Goal: Task Accomplishment & Management: Manage account settings

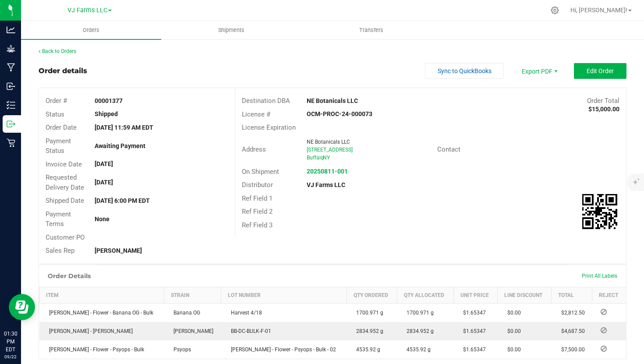
scroll to position [26, 0]
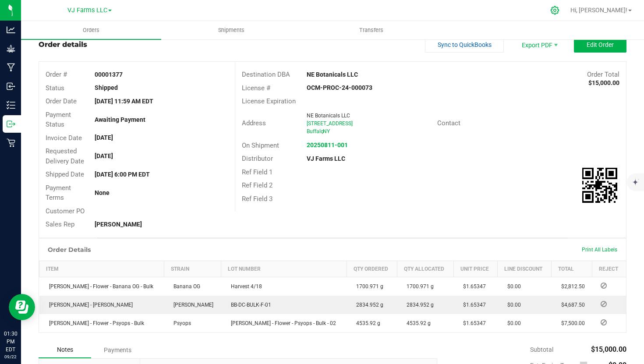
click at [561, 12] on div at bounding box center [555, 10] width 12 height 9
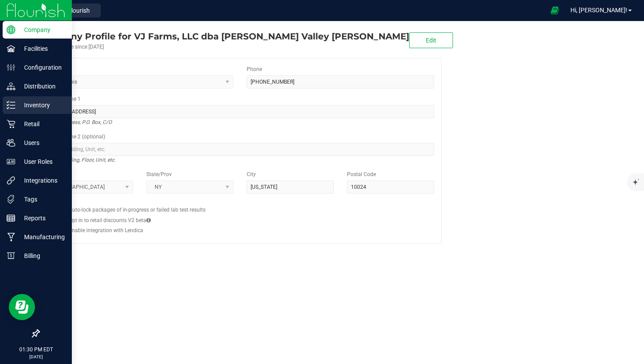
click at [28, 106] on p "Inventory" at bounding box center [41, 105] width 53 height 11
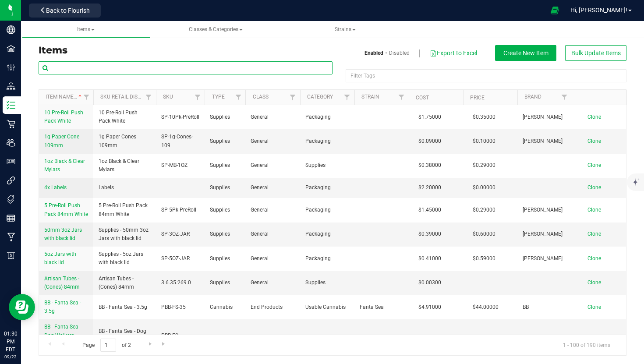
click at [197, 68] on input "text" at bounding box center [186, 67] width 294 height 13
type input "c"
type input "unwind"
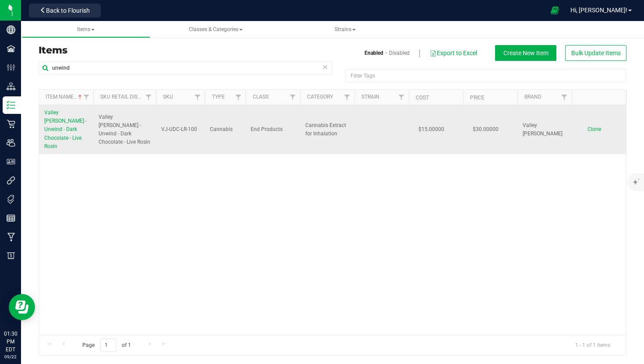
click at [56, 120] on span "Valley [PERSON_NAME] - Unwind - Dark Chocolate - Live Rosin" at bounding box center [65, 130] width 43 height 40
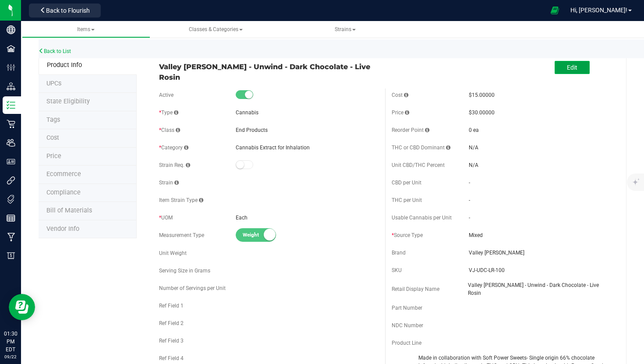
click at [563, 66] on button "Edit" at bounding box center [572, 67] width 35 height 13
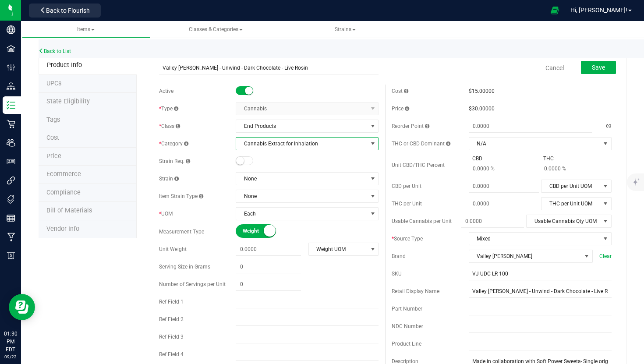
click at [292, 145] on span "Cannabis Extract for Inhalation" at bounding box center [301, 144] width 131 height 12
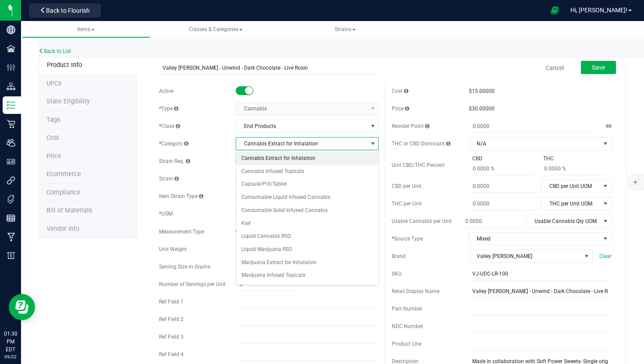
click at [292, 145] on span "Cannabis Extract for Inhalation" at bounding box center [301, 144] width 131 height 12
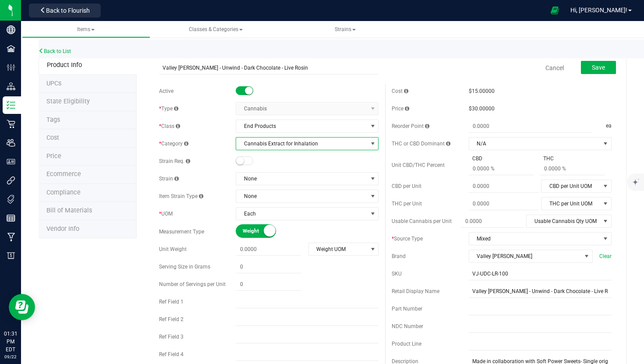
click at [298, 144] on span "Cannabis Extract for Inhalation" at bounding box center [301, 144] width 131 height 12
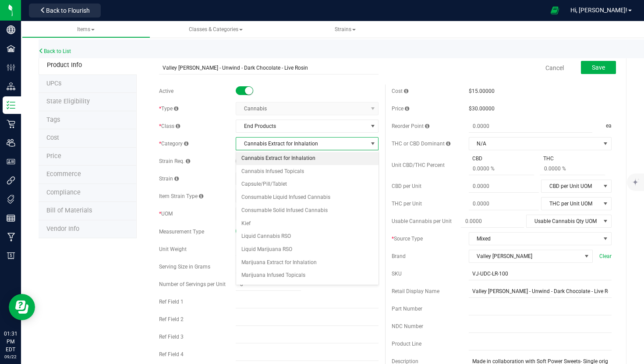
click at [298, 144] on span "Cannabis Extract for Inhalation" at bounding box center [301, 144] width 131 height 12
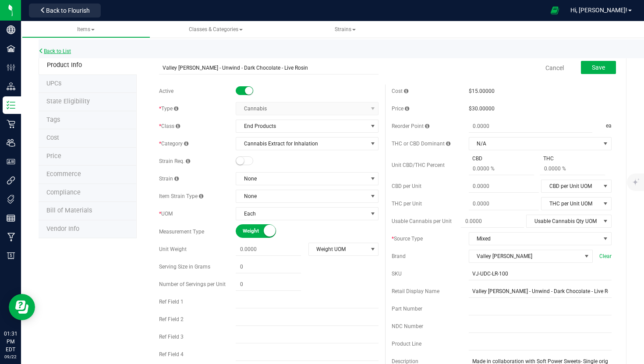
click at [50, 51] on link "Back to List" at bounding box center [55, 51] width 32 height 6
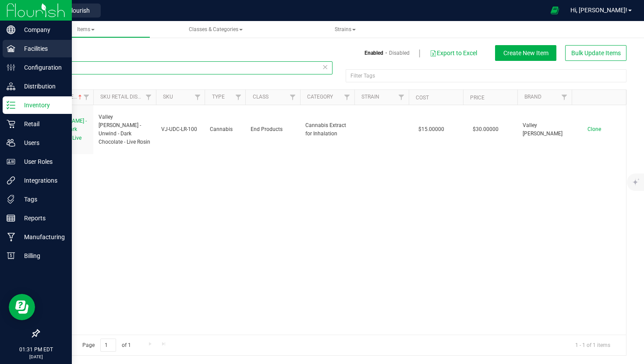
drag, startPoint x: 175, startPoint y: 72, endPoint x: 0, endPoint y: 52, distance: 176.4
click at [0, 52] on div "Company Facilities Configuration Distribution Inventory Retail Users User Roles…" at bounding box center [322, 182] width 644 height 364
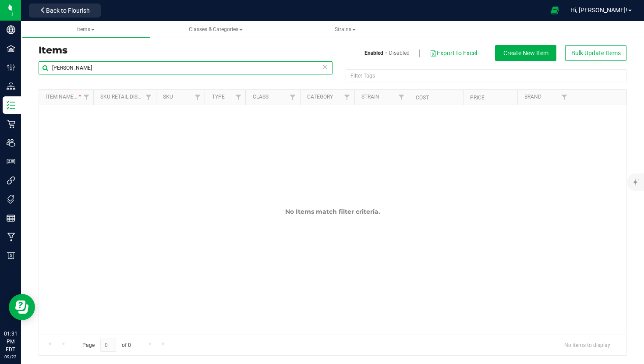
click at [57, 68] on input "[PERSON_NAME]" at bounding box center [186, 67] width 294 height 13
type input "boost"
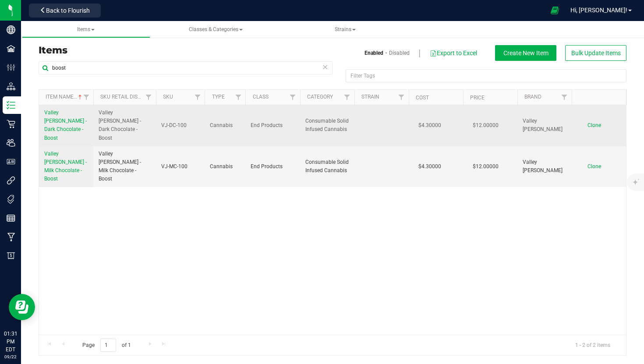
click at [67, 119] on span "Valley [PERSON_NAME] - Dark Chocolate - Boost" at bounding box center [65, 126] width 43 height 32
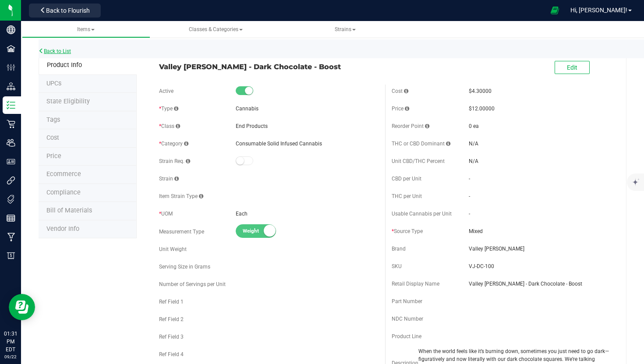
click at [56, 49] on link "Back to List" at bounding box center [55, 51] width 32 height 6
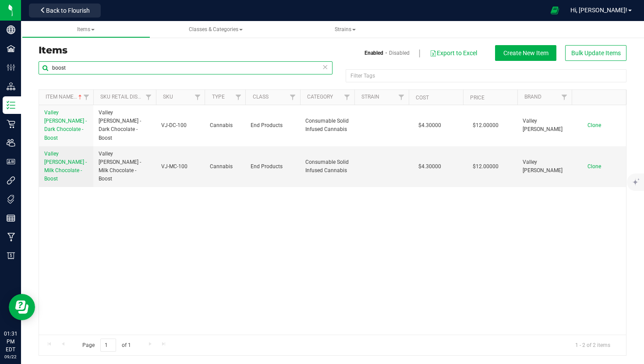
click at [189, 69] on input "boost" at bounding box center [186, 67] width 294 height 13
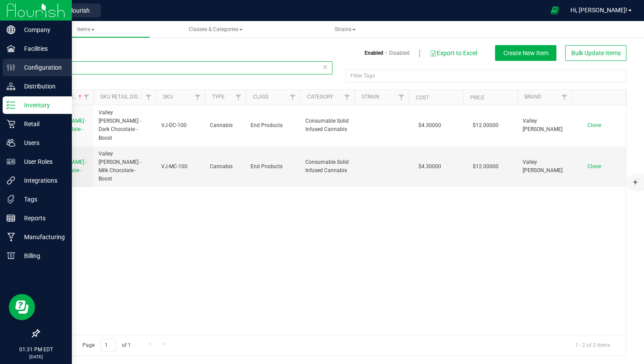
drag, startPoint x: 189, startPoint y: 69, endPoint x: 0, endPoint y: 61, distance: 189.0
click at [0, 61] on div "Company Facilities Configuration Distribution Inventory Retail Users User Roles…" at bounding box center [322, 182] width 644 height 364
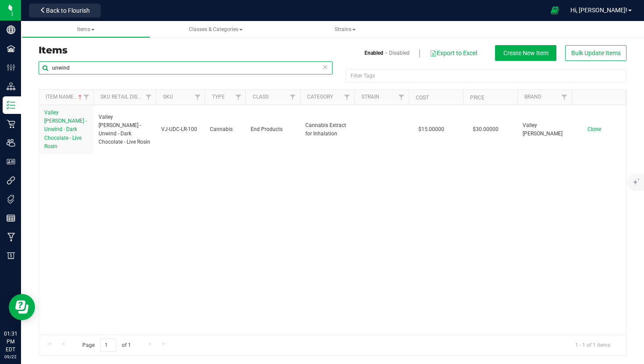
type input "unwind"
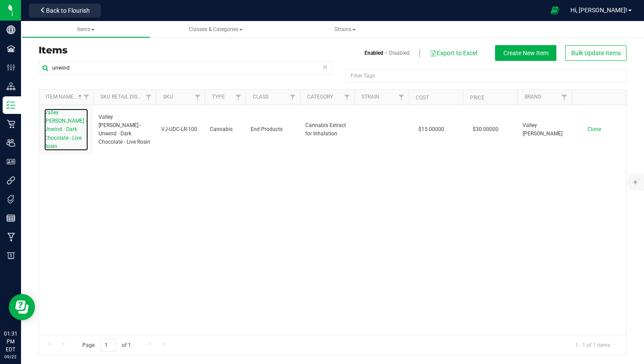
click at [60, 112] on span "Valley [PERSON_NAME] - Unwind - Dark Chocolate - Live Rosin" at bounding box center [65, 130] width 43 height 40
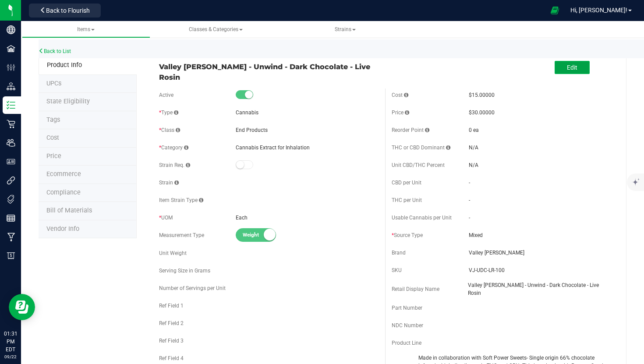
click at [577, 71] on button "Edit" at bounding box center [572, 67] width 35 height 13
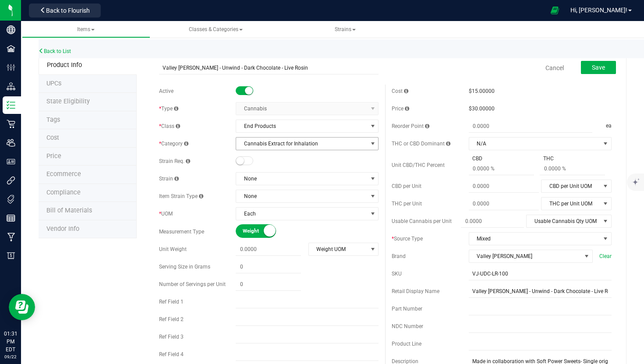
click at [291, 143] on span "Cannabis Extract for Inhalation" at bounding box center [301, 144] width 131 height 12
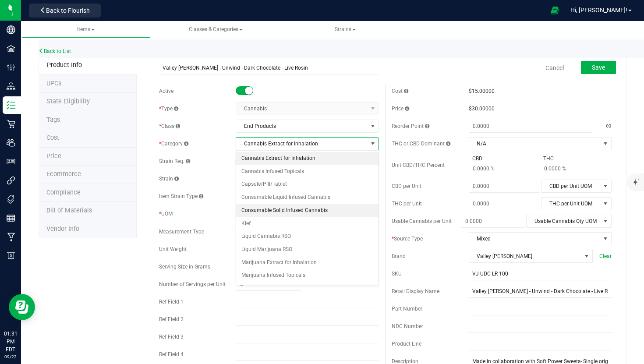
click at [292, 208] on li "Consumable Solid Infused Cannabis" at bounding box center [307, 210] width 142 height 13
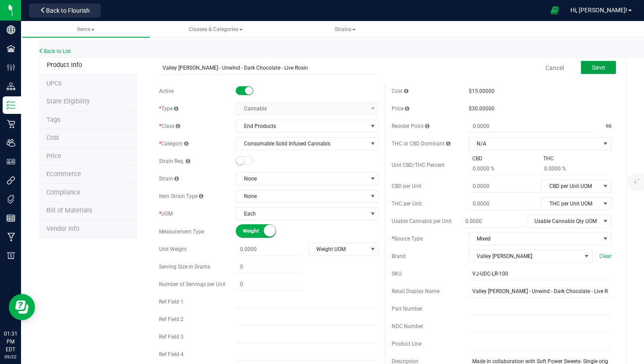
click at [603, 67] on span "Save" at bounding box center [598, 67] width 13 height 7
click at [287, 89] on div at bounding box center [307, 91] width 143 height 9
click at [71, 53] on link "Back to List" at bounding box center [55, 51] width 32 height 6
